Goal: Information Seeking & Learning: Learn about a topic

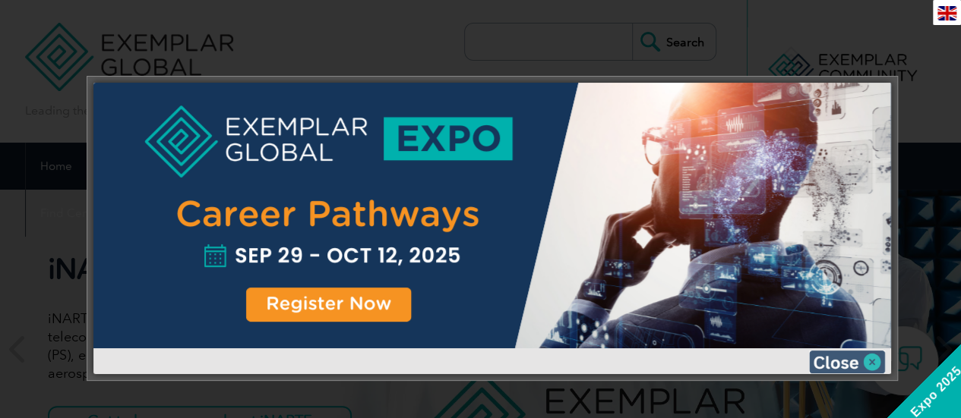
click at [876, 361] on img at bounding box center [847, 362] width 76 height 23
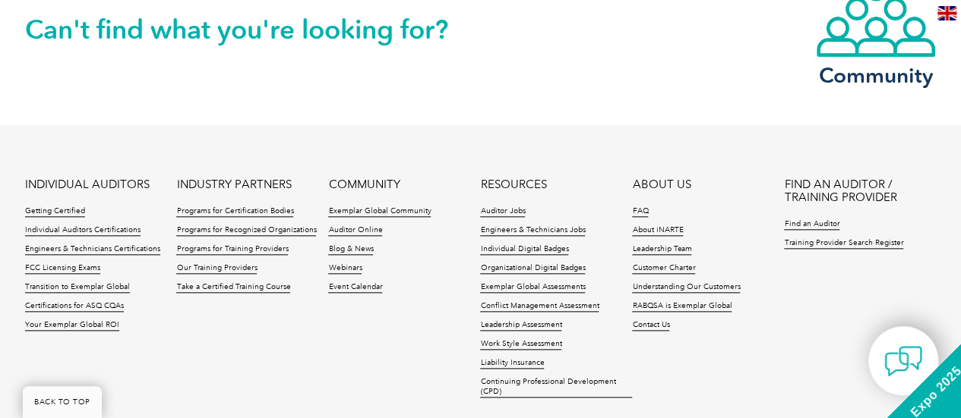
scroll to position [3645, 0]
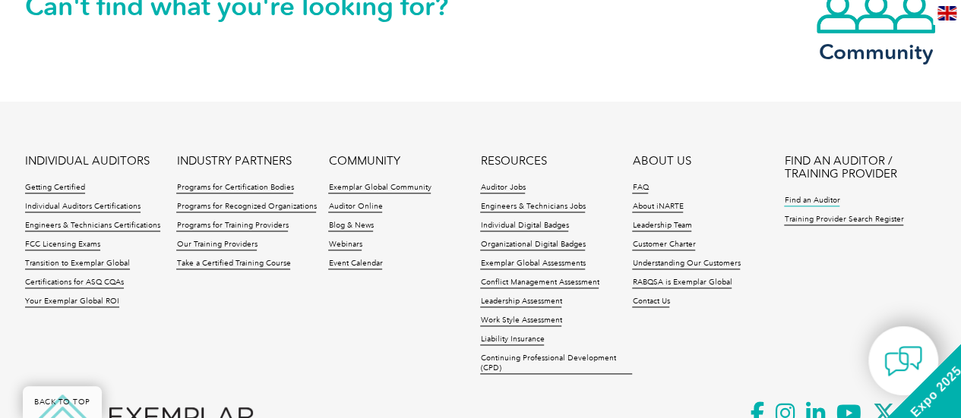
click at [811, 201] on link "Find an Auditor" at bounding box center [811, 201] width 55 height 11
click at [234, 242] on link "Our Training Providers" at bounding box center [216, 245] width 80 height 11
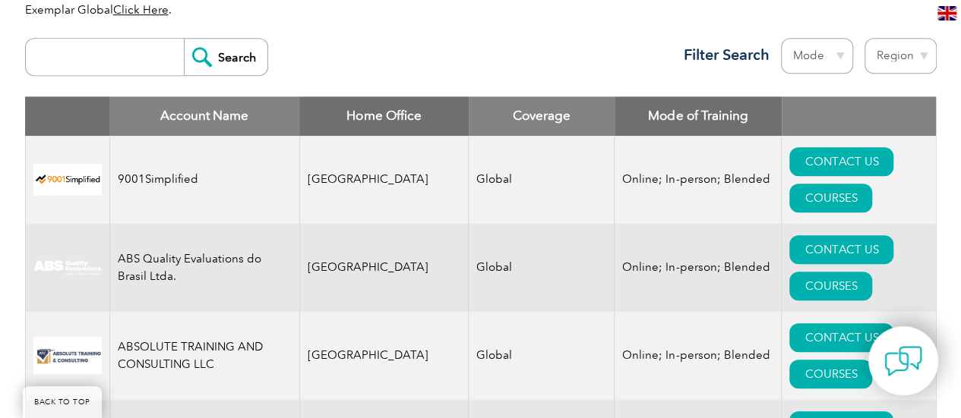
scroll to position [456, 0]
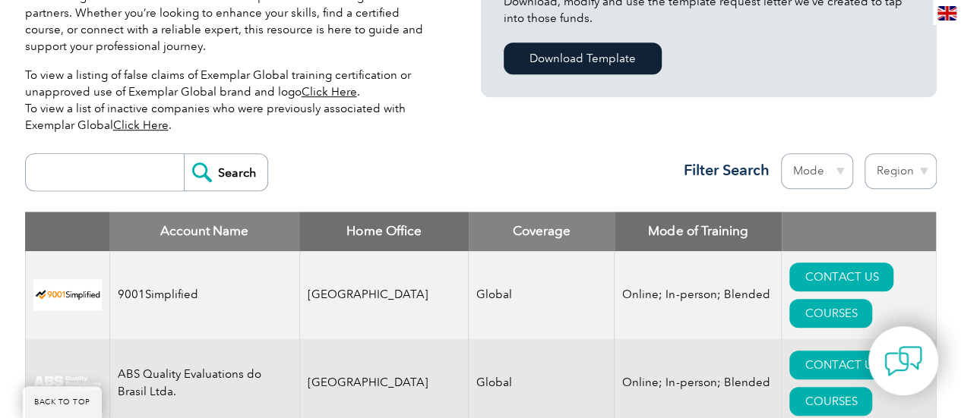
click at [901, 169] on select "Region Australia Bahrain Bangladesh Brazil Canada Colombia Dominican Republic E…" at bounding box center [900, 171] width 72 height 36
select select "Bahrain"
click at [864, 153] on select "Region Australia Bahrain Bangladesh Brazil Canada Colombia Dominican Republic E…" at bounding box center [900, 171] width 72 height 36
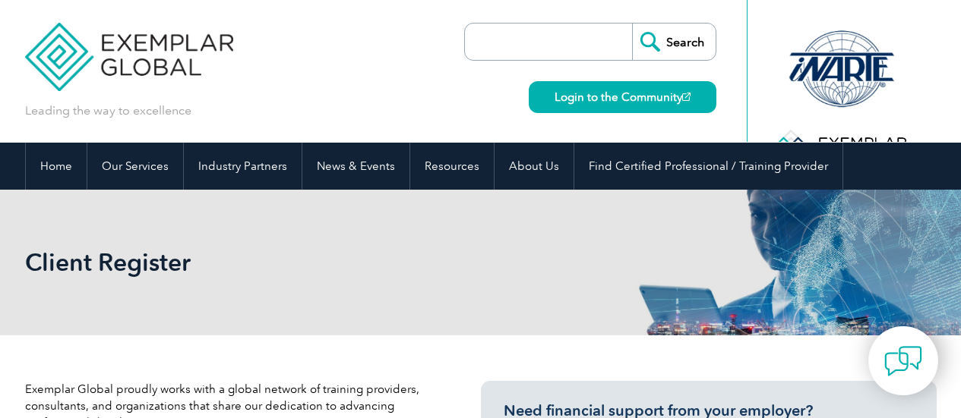
select select "[GEOGRAPHIC_DATA]"
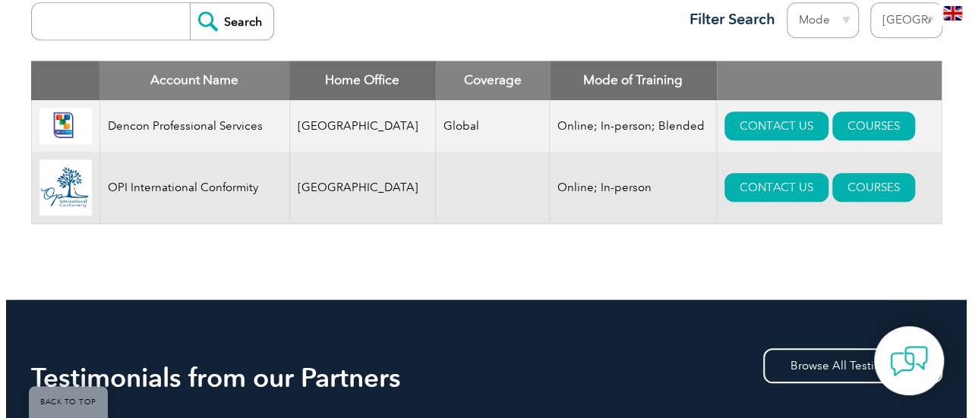
scroll to position [607, 0]
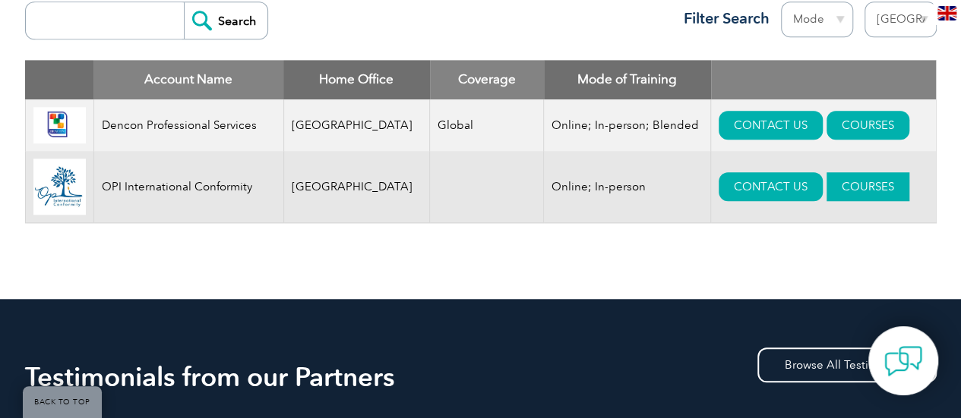
click at [833, 189] on link "COURSES" at bounding box center [867, 186] width 83 height 29
click at [832, 189] on link "COURSES" at bounding box center [867, 186] width 83 height 29
click at [826, 201] on link "COURSES" at bounding box center [867, 186] width 83 height 29
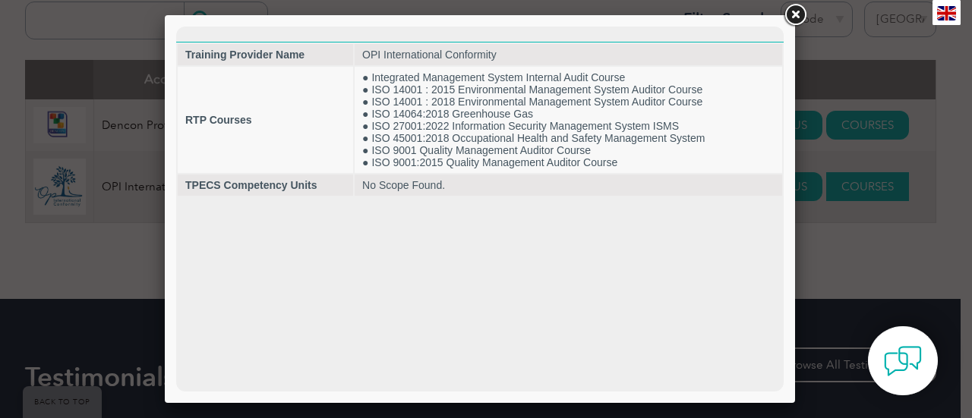
scroll to position [0, 0]
click at [800, 13] on link at bounding box center [794, 15] width 27 height 27
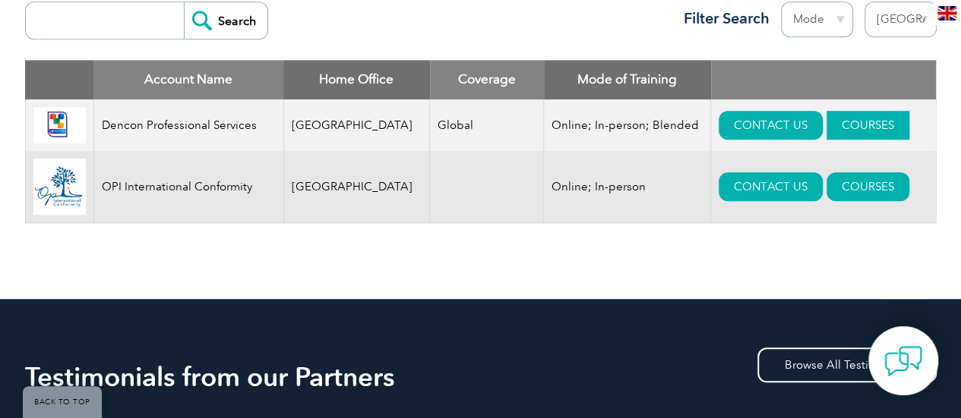
click at [858, 121] on link "COURSES" at bounding box center [867, 125] width 83 height 29
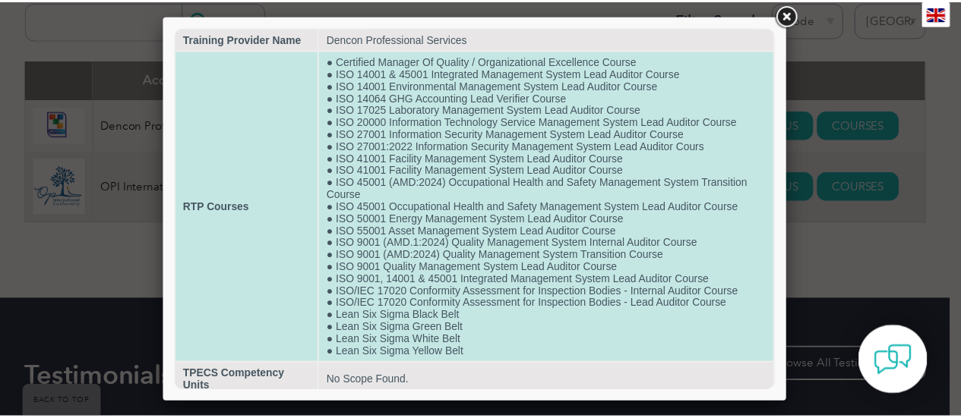
scroll to position [24, 0]
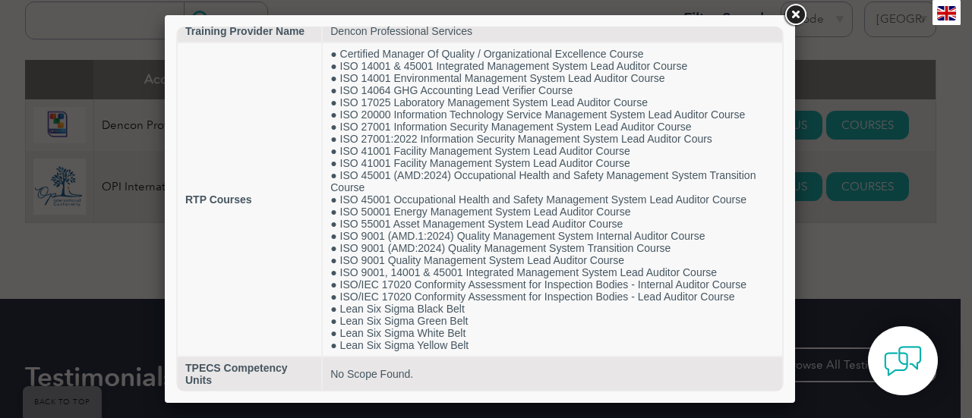
click at [796, 15] on link at bounding box center [794, 15] width 27 height 27
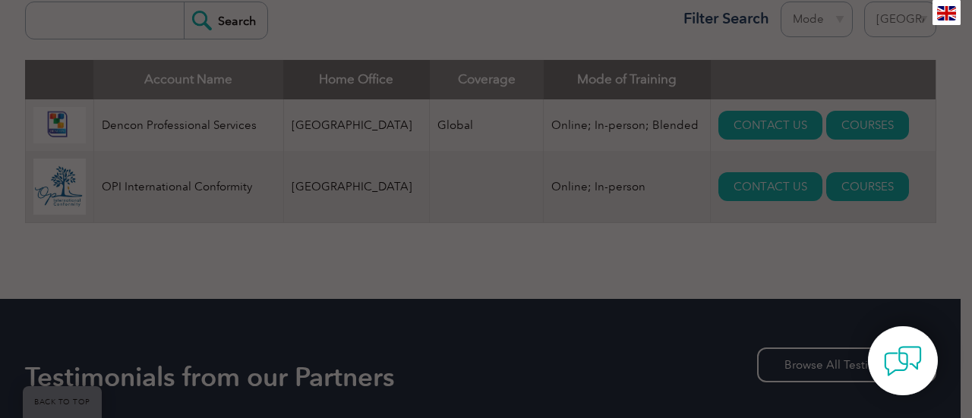
click at [796, 15] on div at bounding box center [486, 209] width 972 height 418
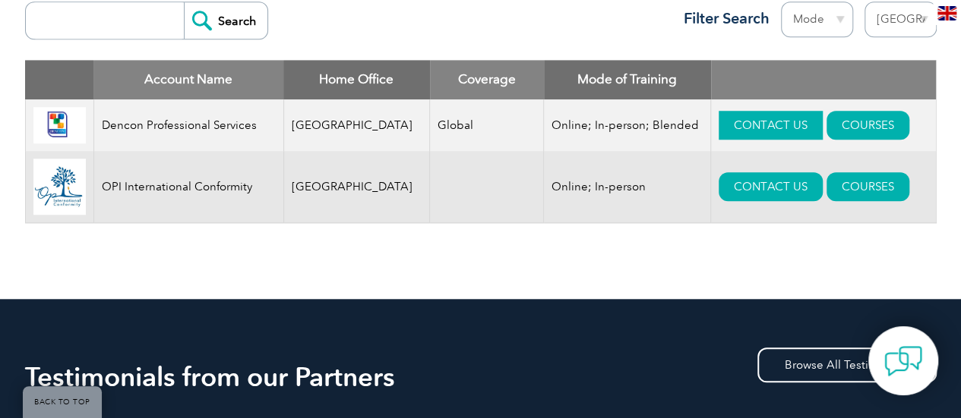
click at [726, 126] on link "CONTACT US" at bounding box center [770, 125] width 104 height 29
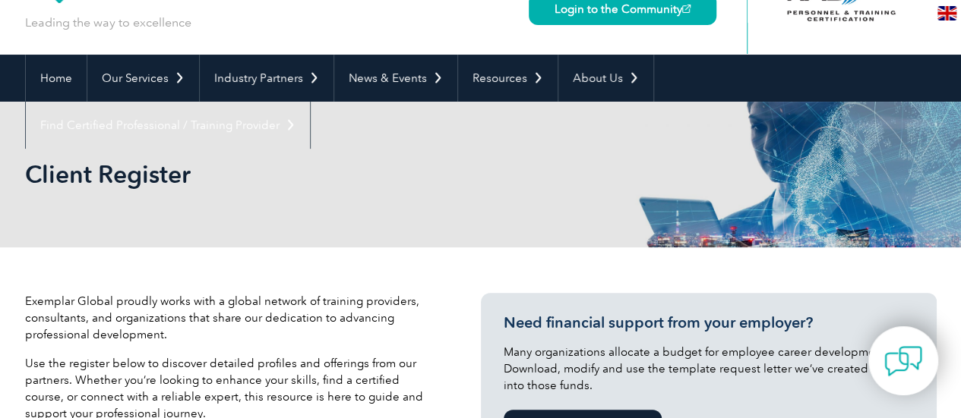
scroll to position [0, 0]
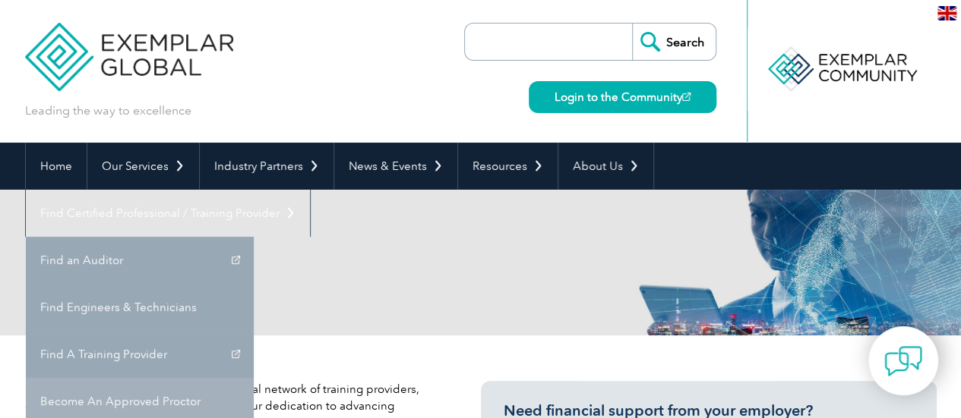
click at [254, 378] on link "Become An Approved Proctor" at bounding box center [140, 401] width 228 height 47
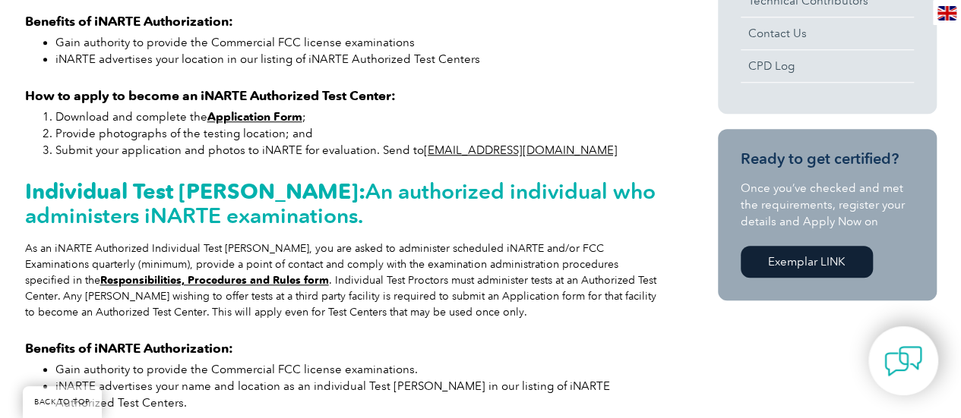
scroll to position [819, 0]
